Goal: Transaction & Acquisition: Purchase product/service

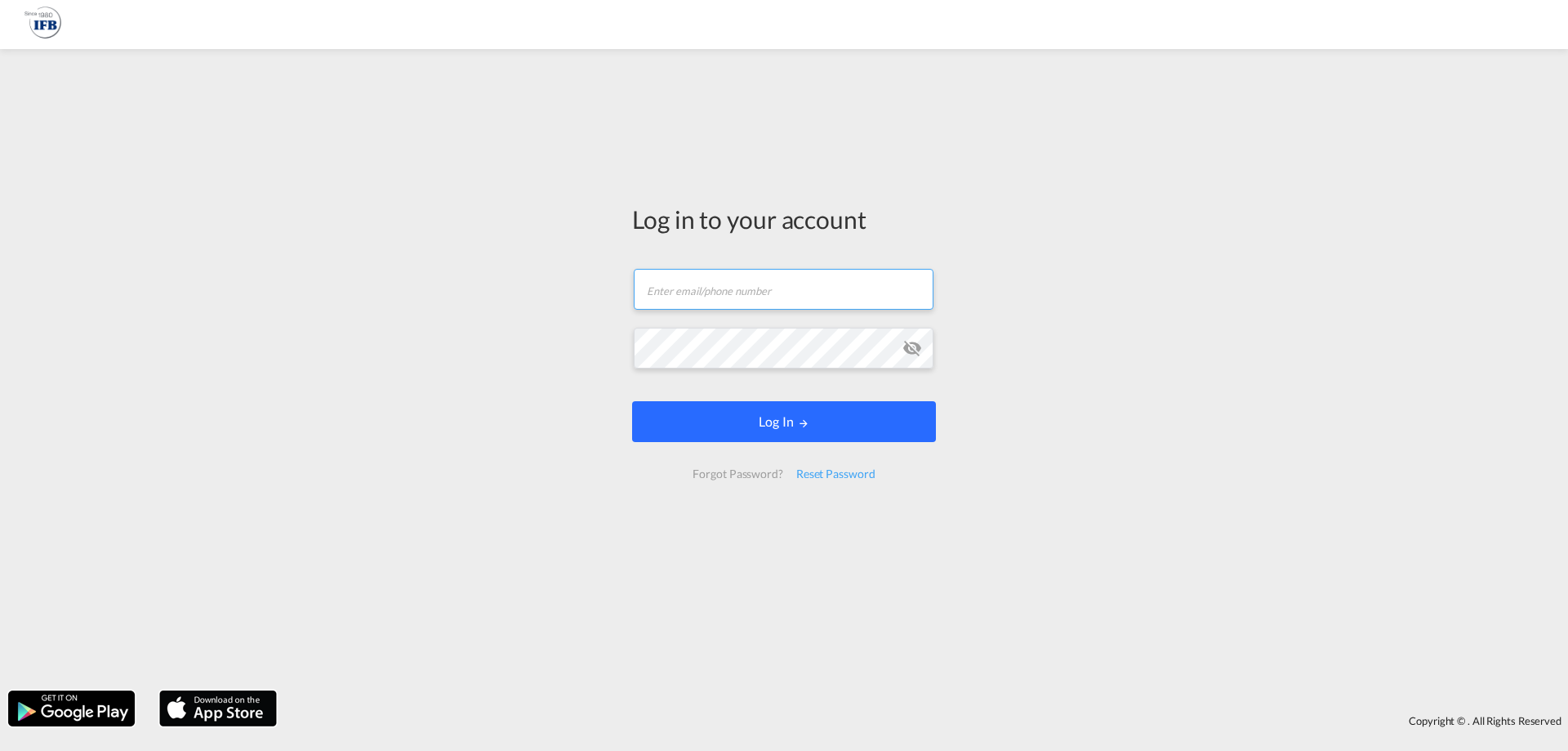
type input "[PERSON_NAME][EMAIL_ADDRESS][DOMAIN_NAME]"
click at [715, 411] on button "Log In" at bounding box center [784, 421] width 304 height 41
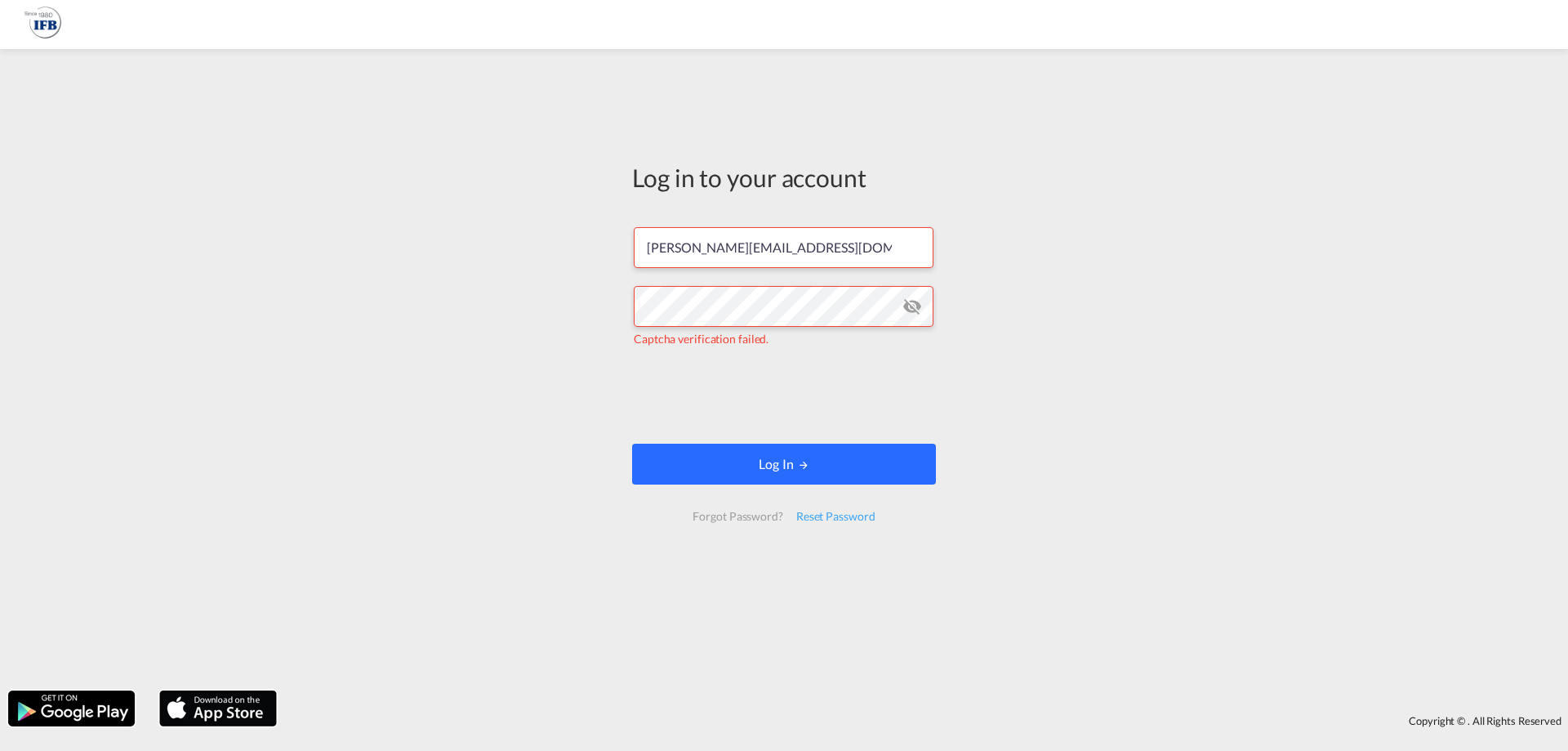
click at [802, 470] on md-icon "LOGIN" at bounding box center [804, 465] width 12 height 12
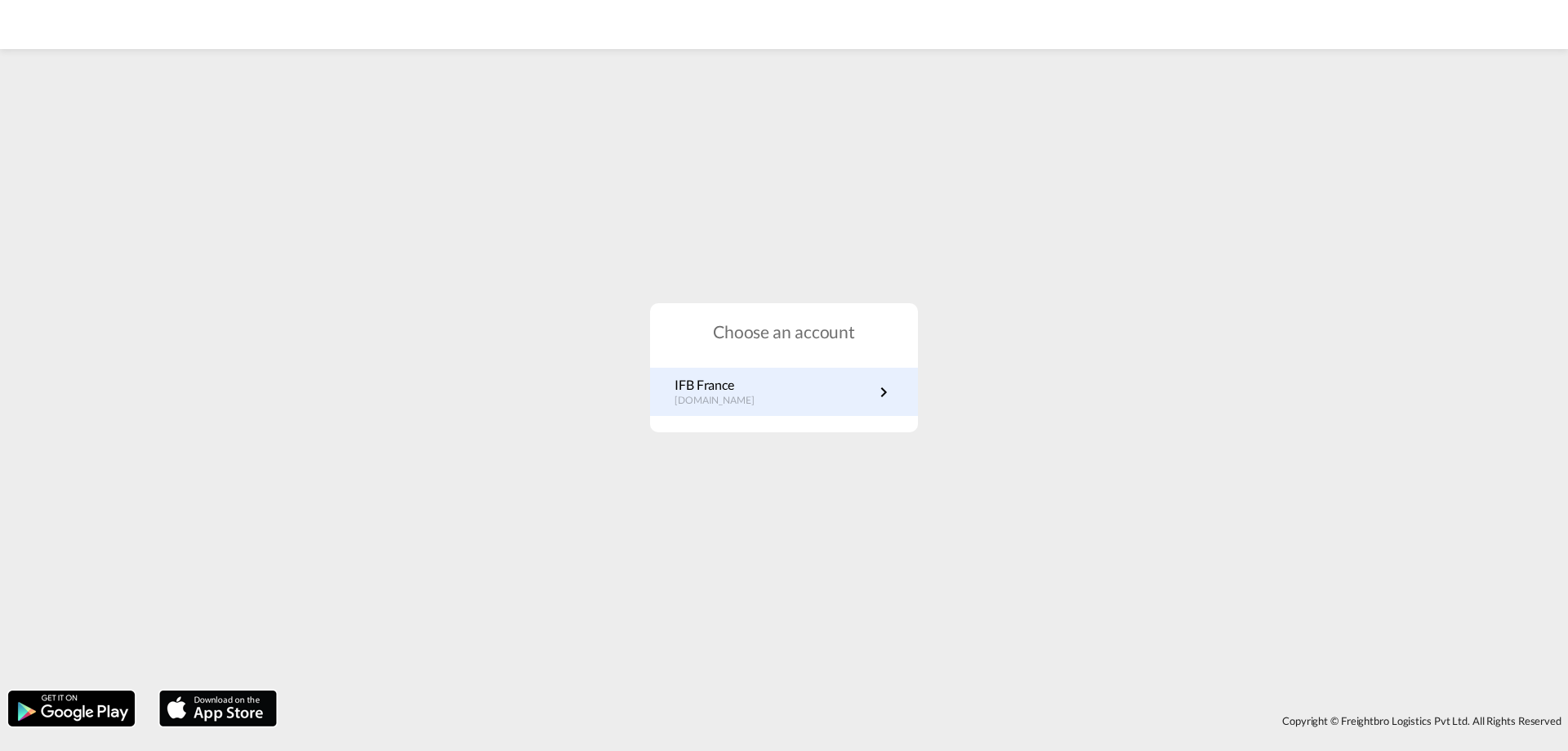
click at [737, 379] on p "IFB France" at bounding box center [723, 385] width 96 height 18
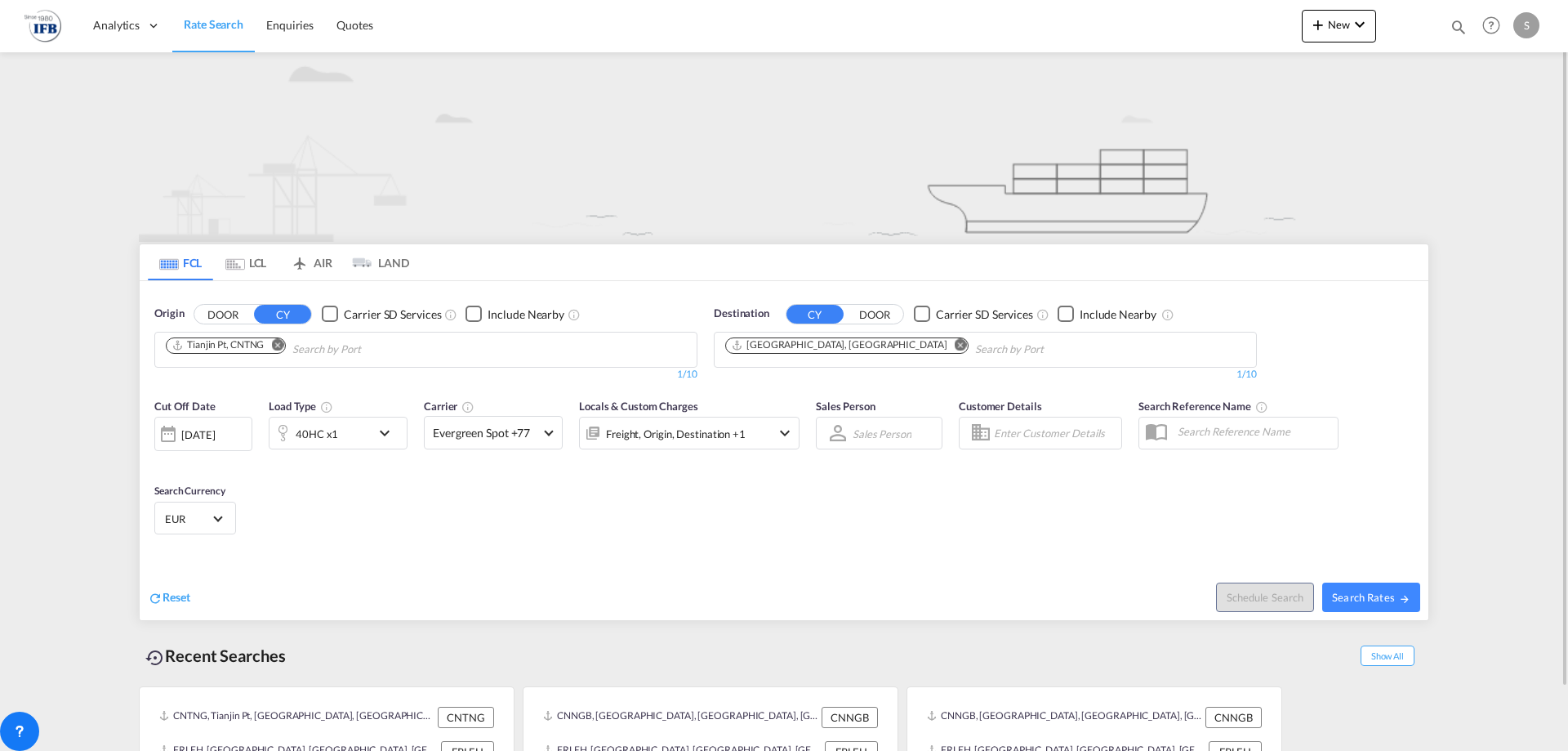
click at [278, 347] on md-icon "Remove" at bounding box center [277, 344] width 12 height 12
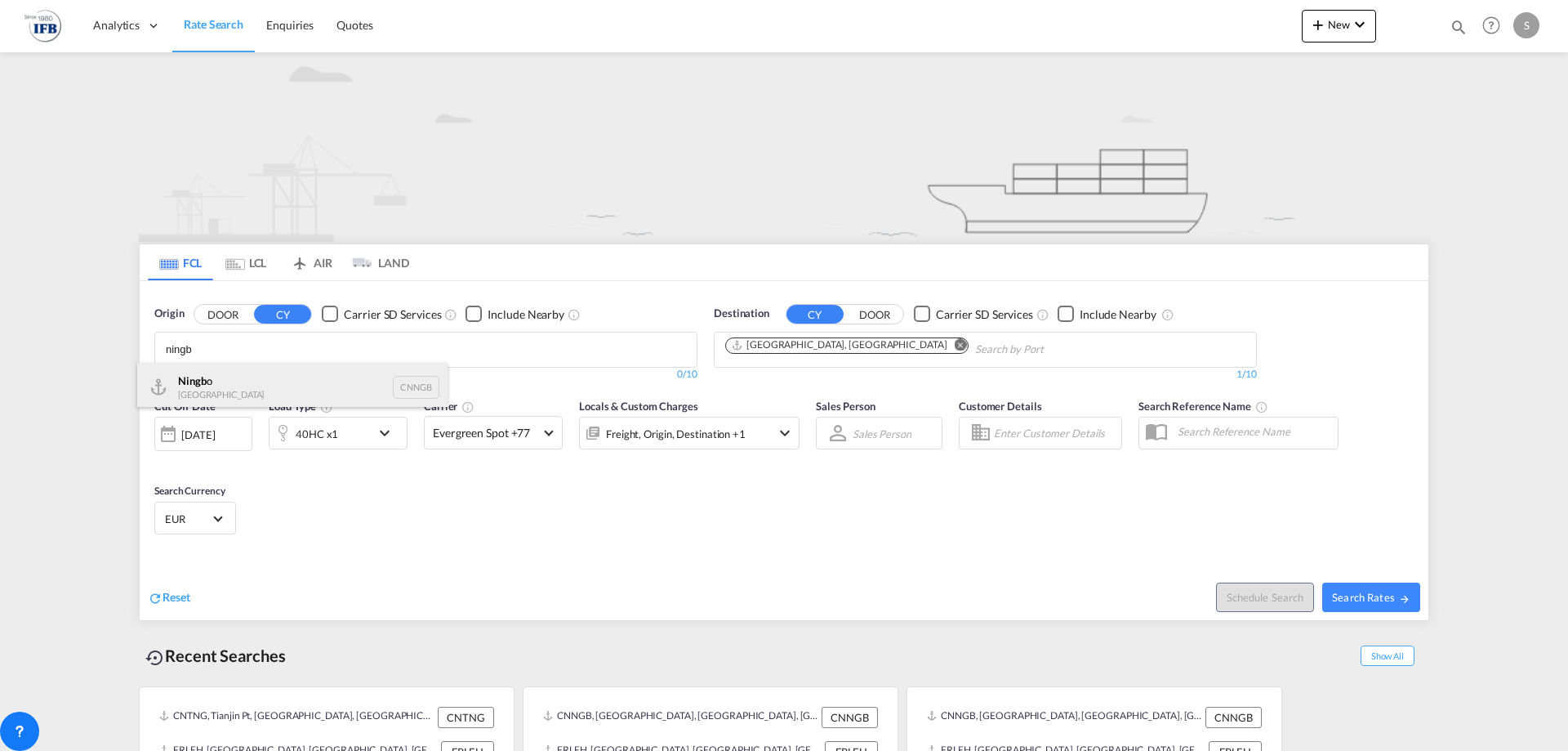
type input "ningb"
click at [228, 376] on div "Ningb o China CNNGB" at bounding box center [292, 387] width 311 height 49
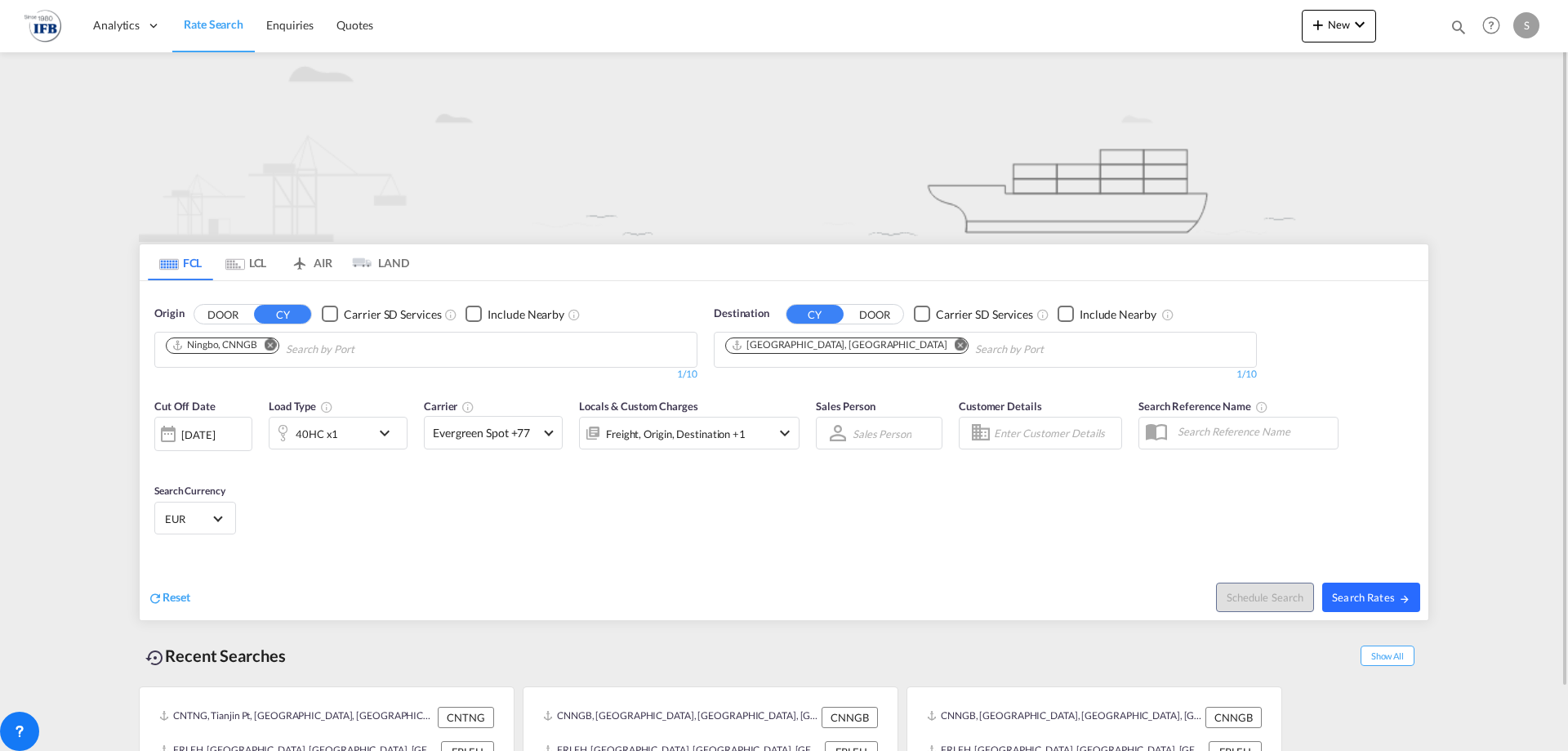
click at [1380, 600] on span "Search Rates" at bounding box center [1371, 597] width 78 height 13
type input "CNNGB to FRLEH / [DATE]"
